Goal: Task Accomplishment & Management: Use online tool/utility

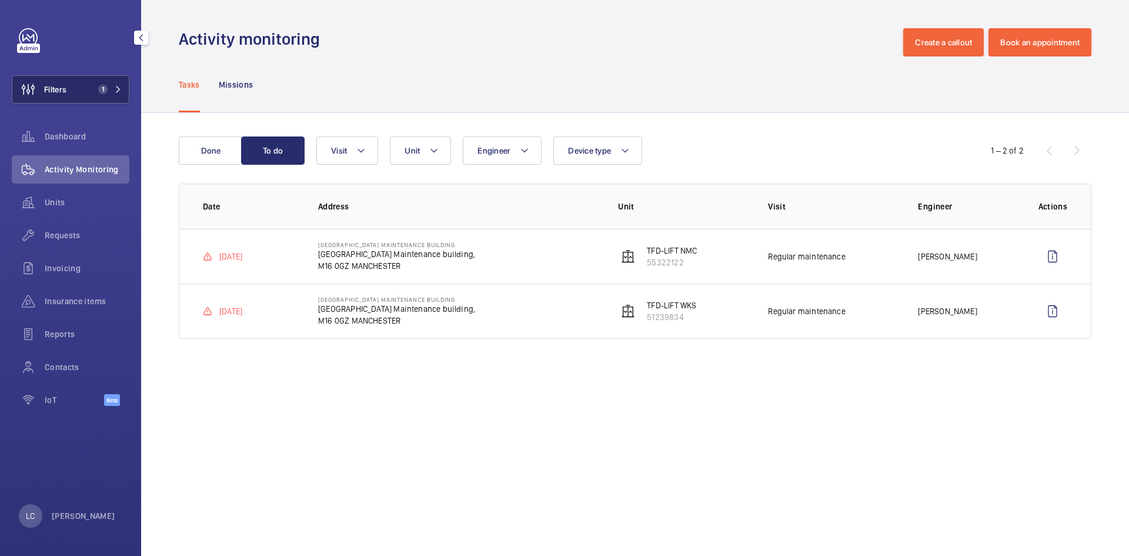
click at [99, 98] on button "Filters 1" at bounding box center [71, 89] width 118 height 28
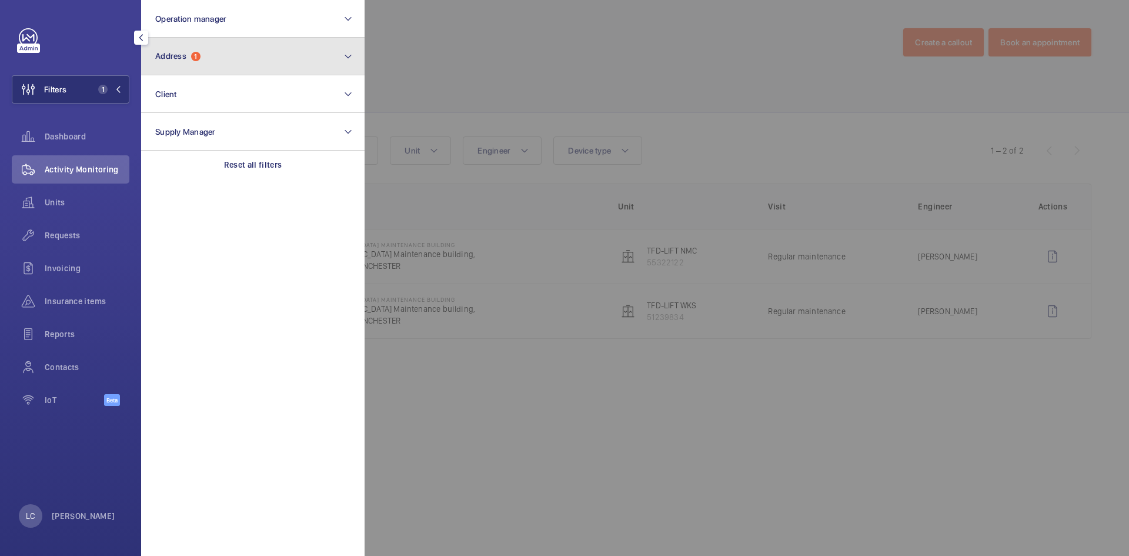
click at [185, 65] on button "Address 1" at bounding box center [252, 57] width 223 height 38
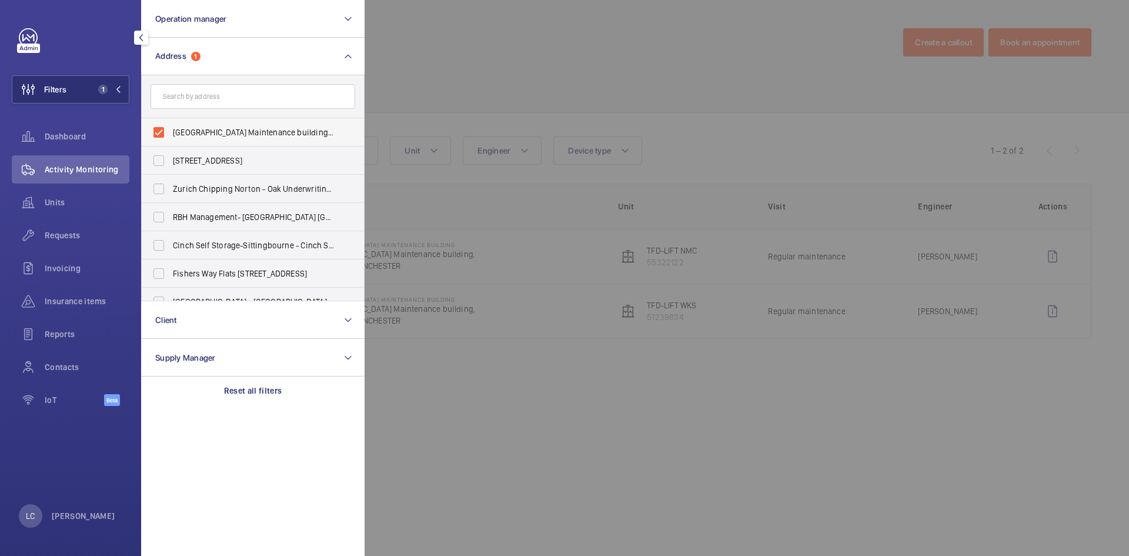
click at [156, 126] on label "[GEOGRAPHIC_DATA] Maintenance building - [GEOGRAPHIC_DATA] [GEOGRAPHIC_DATA],, …" at bounding box center [244, 132] width 205 height 28
click at [156, 126] on input "[GEOGRAPHIC_DATA] Maintenance building - [GEOGRAPHIC_DATA] [GEOGRAPHIC_DATA],, …" at bounding box center [159, 133] width 24 height 24
checkbox input "false"
click at [406, 57] on div at bounding box center [928, 278] width 1129 height 556
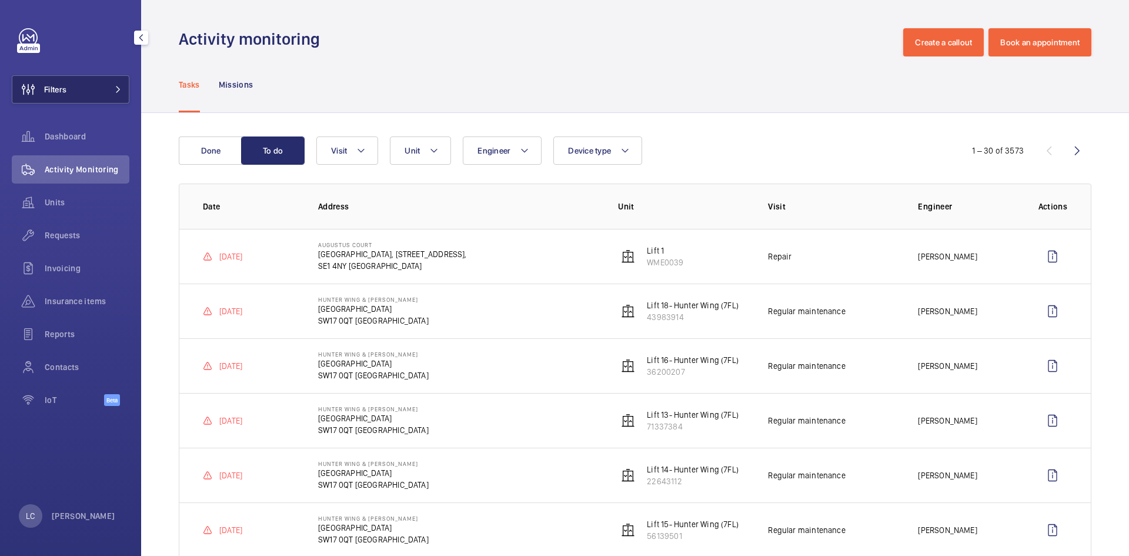
click at [92, 95] on button "Filters" at bounding box center [71, 89] width 118 height 28
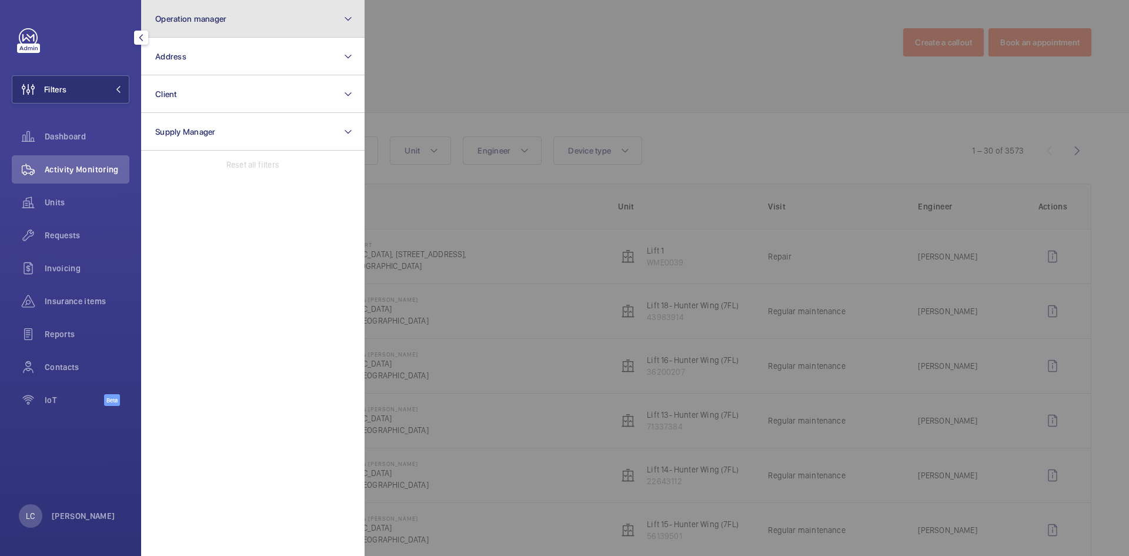
click at [232, 27] on button "Operation manager" at bounding box center [252, 19] width 223 height 38
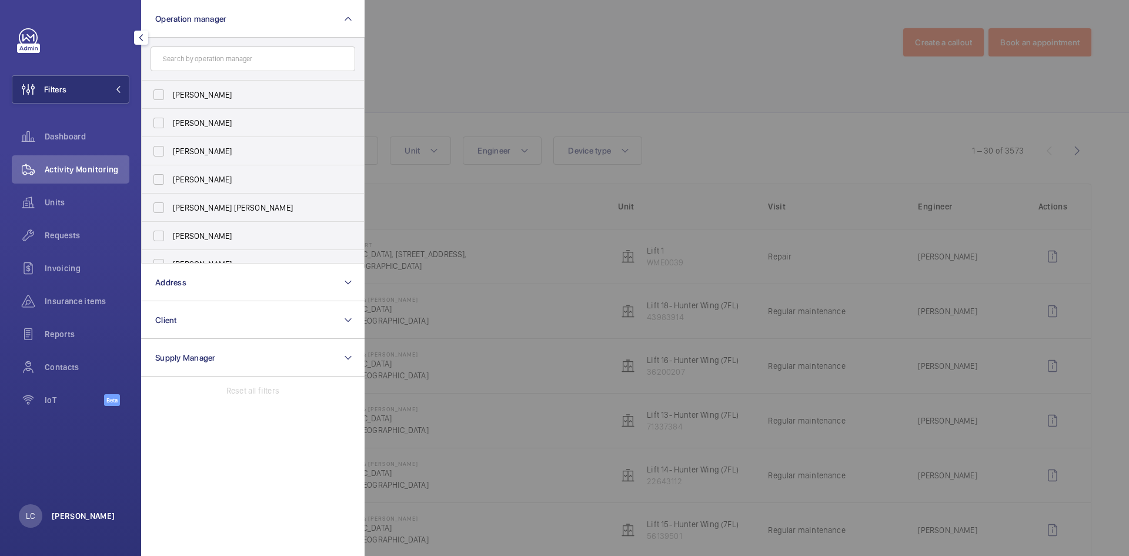
click at [81, 517] on p "[PERSON_NAME]" at bounding box center [83, 516] width 63 height 12
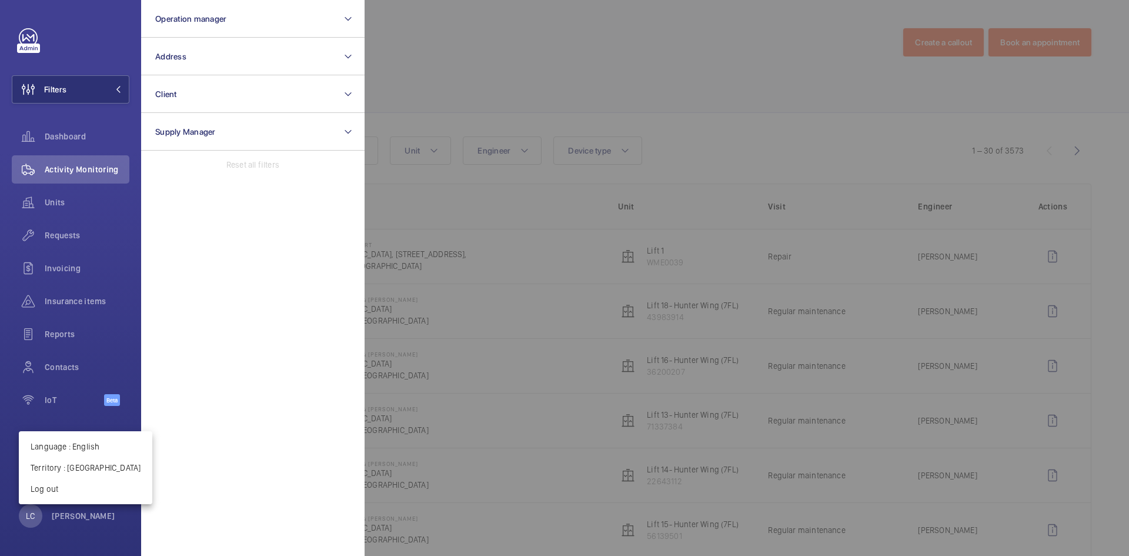
click at [80, 517] on div at bounding box center [564, 278] width 1129 height 556
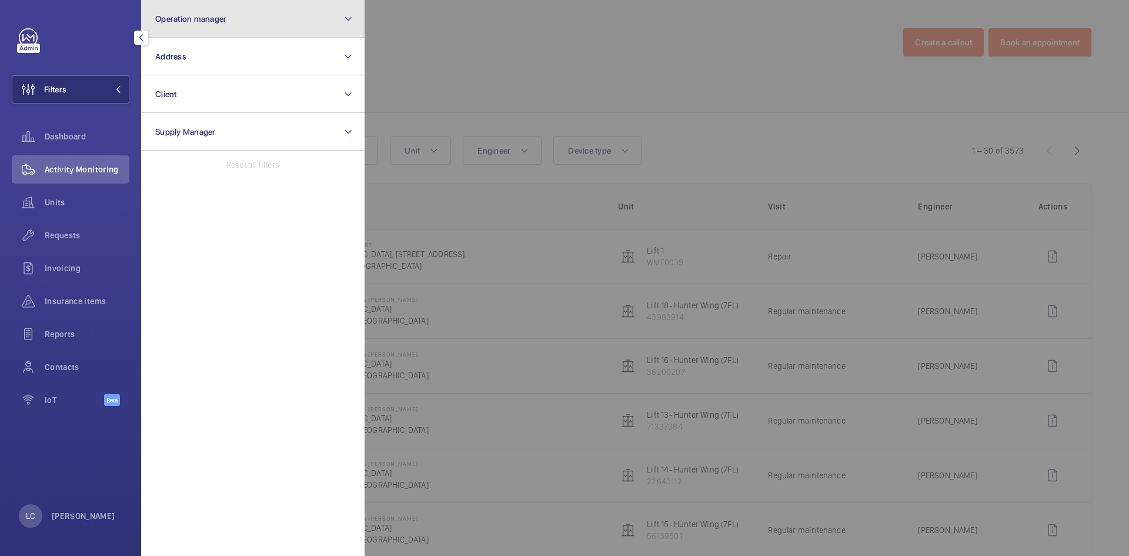
click at [288, 24] on button "Operation manager" at bounding box center [252, 19] width 223 height 38
